Goal: Information Seeking & Learning: Learn about a topic

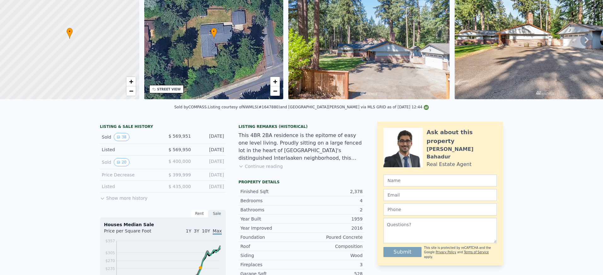
scroll to position [2, 0]
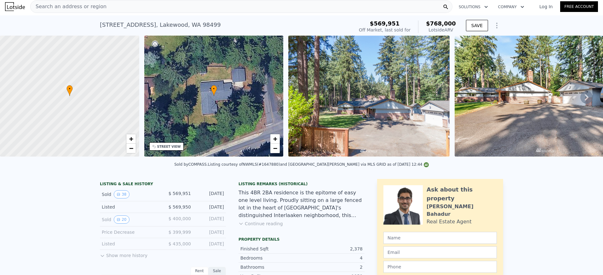
click at [131, 10] on div "Search an address or region" at bounding box center [241, 6] width 422 height 13
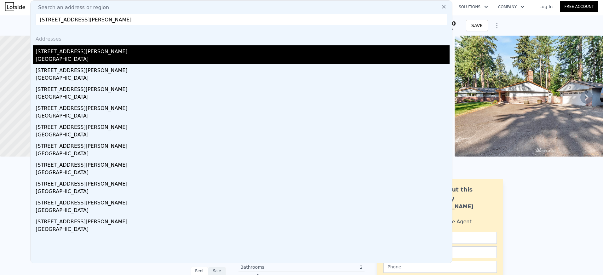
click at [88, 54] on div "[STREET_ADDRESS][PERSON_NAME]" at bounding box center [243, 50] width 414 height 10
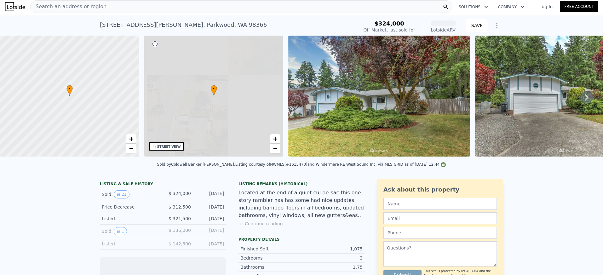
click at [96, 1] on div "Search an address or region" at bounding box center [69, 7] width 76 height 12
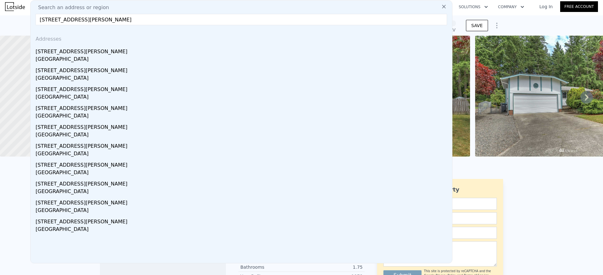
click at [86, 20] on input "[STREET_ADDRESS][PERSON_NAME]" at bounding box center [242, 19] width 412 height 11
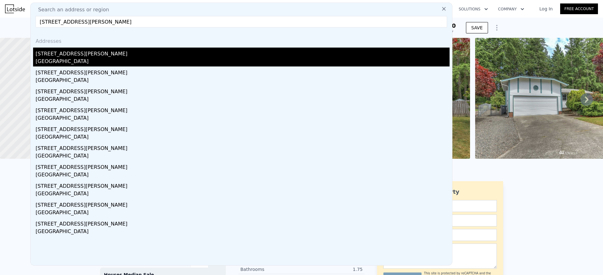
click at [128, 19] on input "[STREET_ADDRESS][PERSON_NAME]" at bounding box center [242, 21] width 412 height 11
drag, startPoint x: 126, startPoint y: 20, endPoint x: 77, endPoint y: 20, distance: 49.5
click at [77, 20] on input "[STREET_ADDRESS][PERSON_NAME]" at bounding box center [242, 21] width 412 height 11
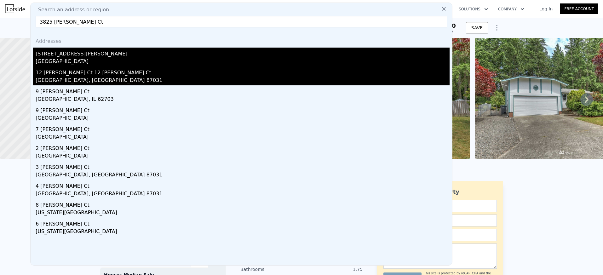
type input "3825 [PERSON_NAME] Ct"
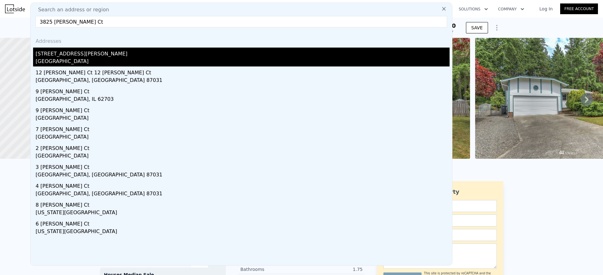
click at [77, 73] on div "12 [PERSON_NAME] Ct 12 [PERSON_NAME] Ct" at bounding box center [243, 72] width 414 height 10
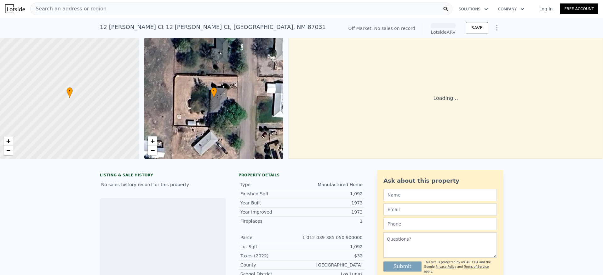
click at [92, 11] on span "Search an address or region" at bounding box center [69, 9] width 76 height 8
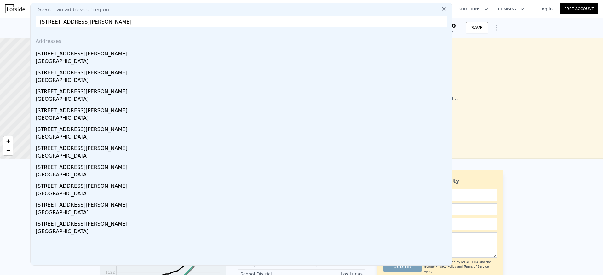
drag, startPoint x: 78, startPoint y: 22, endPoint x: 197, endPoint y: 29, distance: 119.7
click at [197, 29] on div "Search an address or region [GEOGRAPHIC_DATA][PERSON_NAME] Addresses [STREET_AD…" at bounding box center [241, 134] width 422 height 263
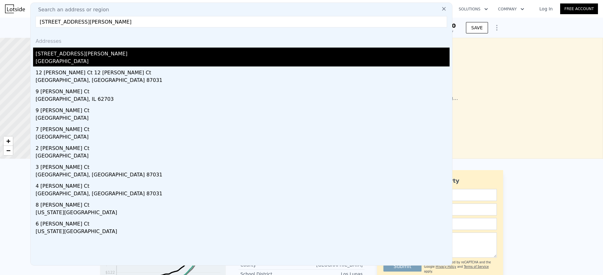
type input "[STREET_ADDRESS][PERSON_NAME]"
click at [80, 53] on div "[STREET_ADDRESS][PERSON_NAME]" at bounding box center [243, 53] width 414 height 10
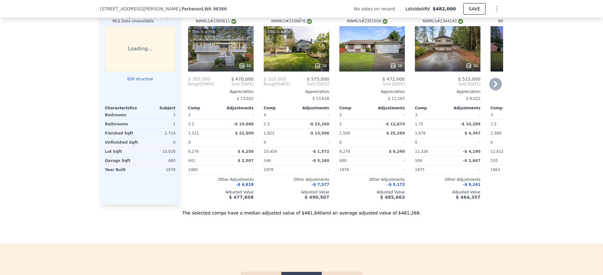
scroll to position [0, 0]
